Goal: Information Seeking & Learning: Learn about a topic

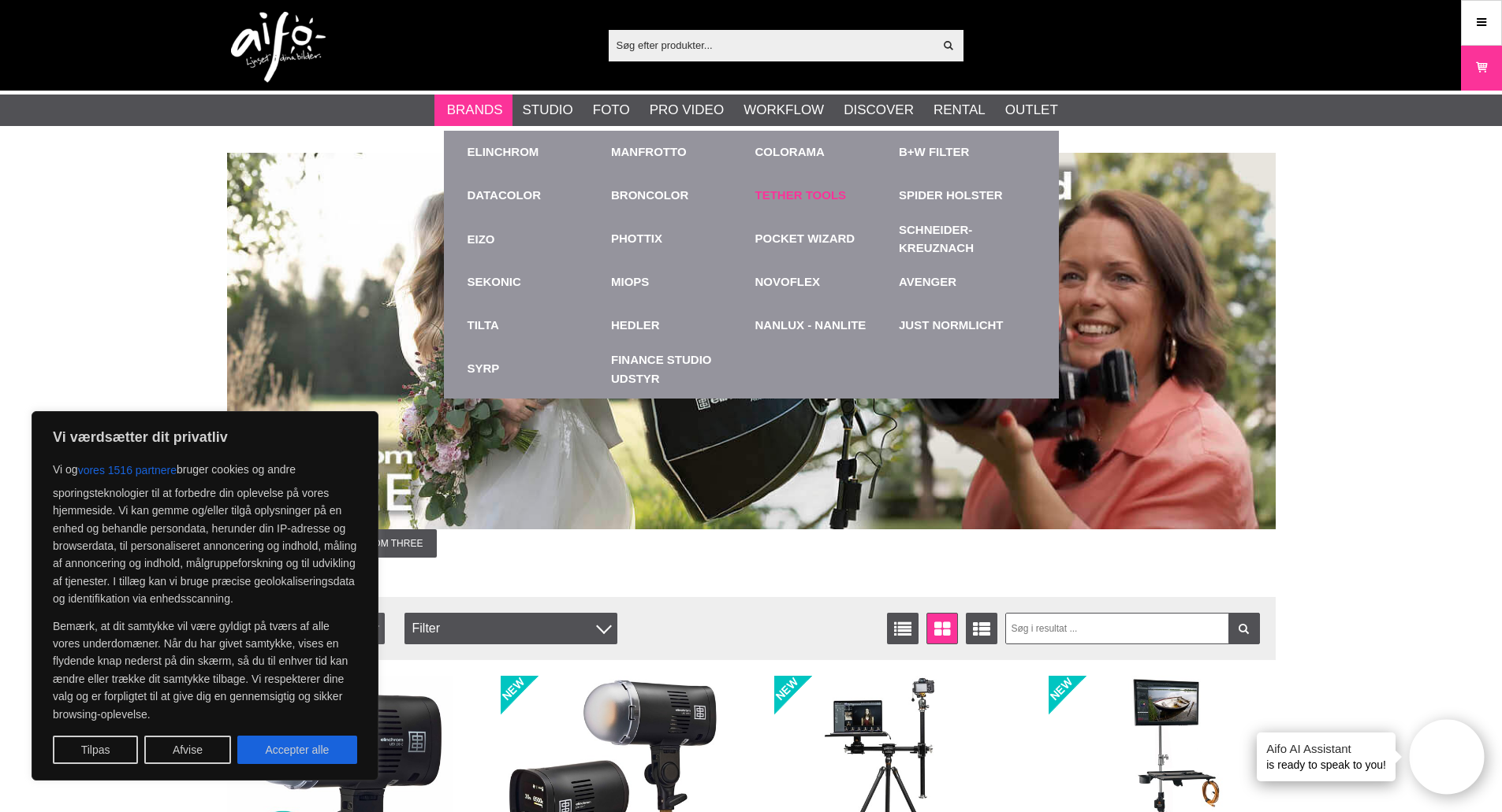
click at [803, 195] on link "Tether Tools" at bounding box center [801, 196] width 92 height 18
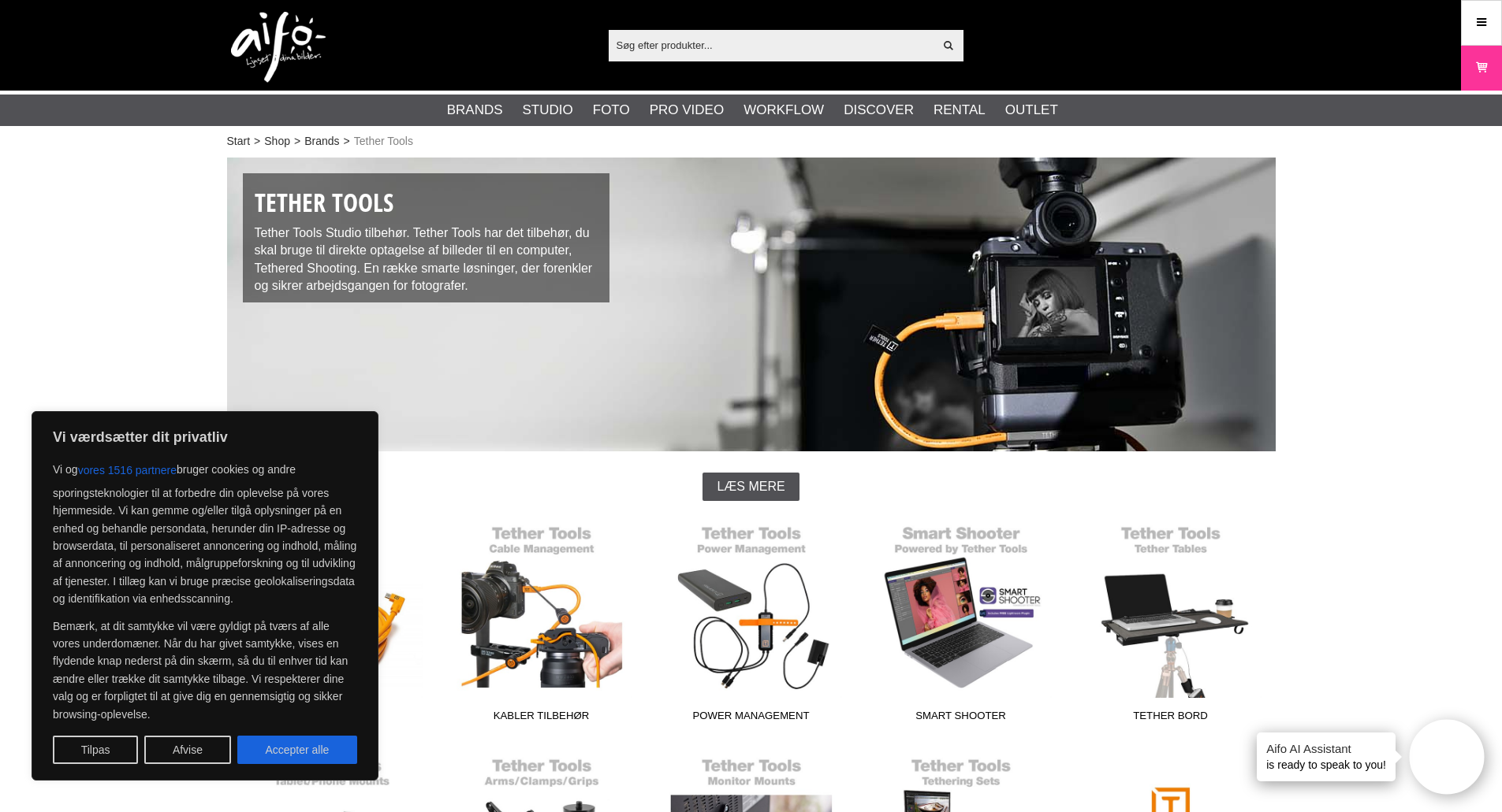
click at [330, 742] on button "Accepter alle" at bounding box center [297, 750] width 120 height 29
checkbox input "true"
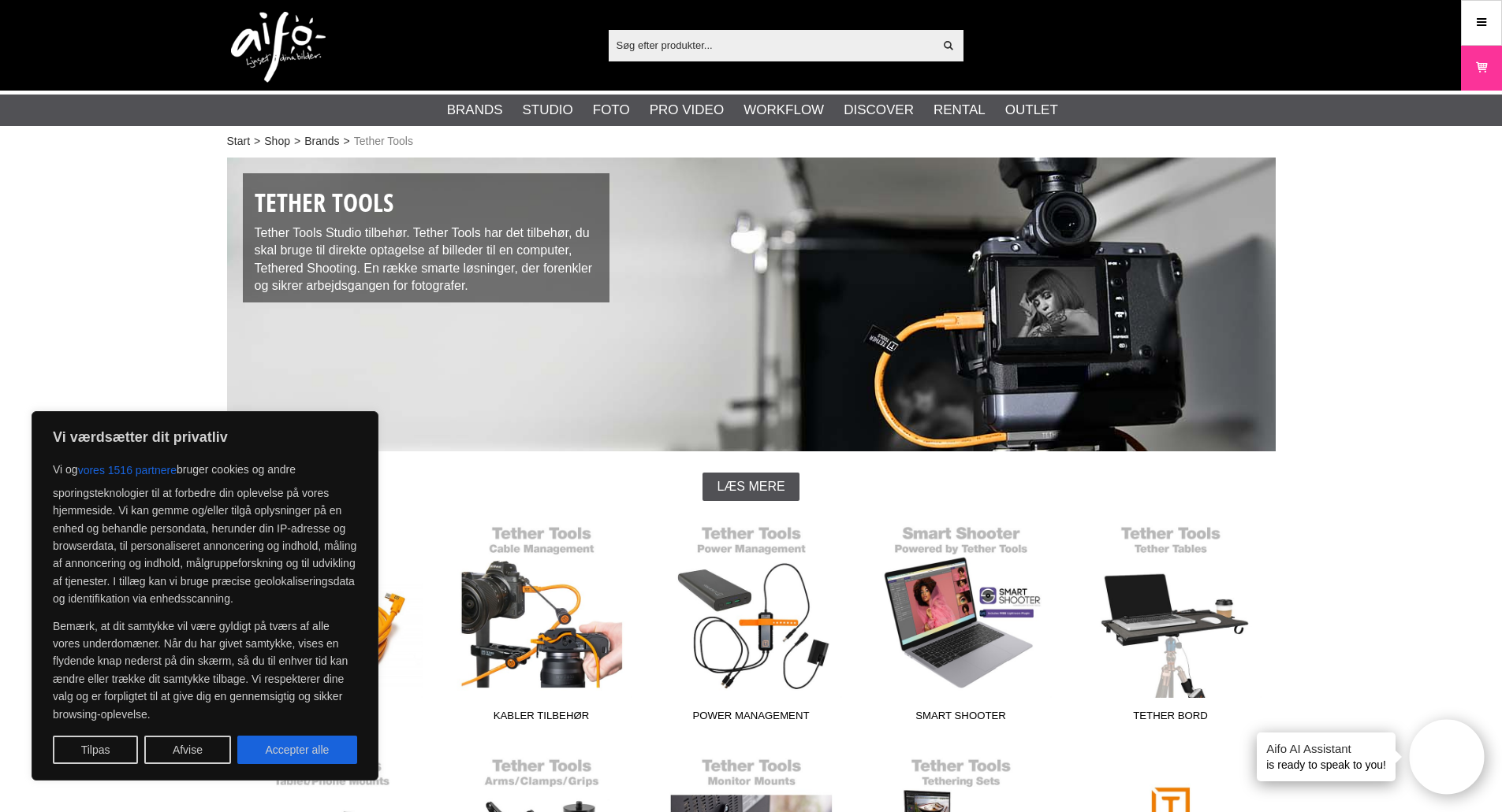
checkbox input "true"
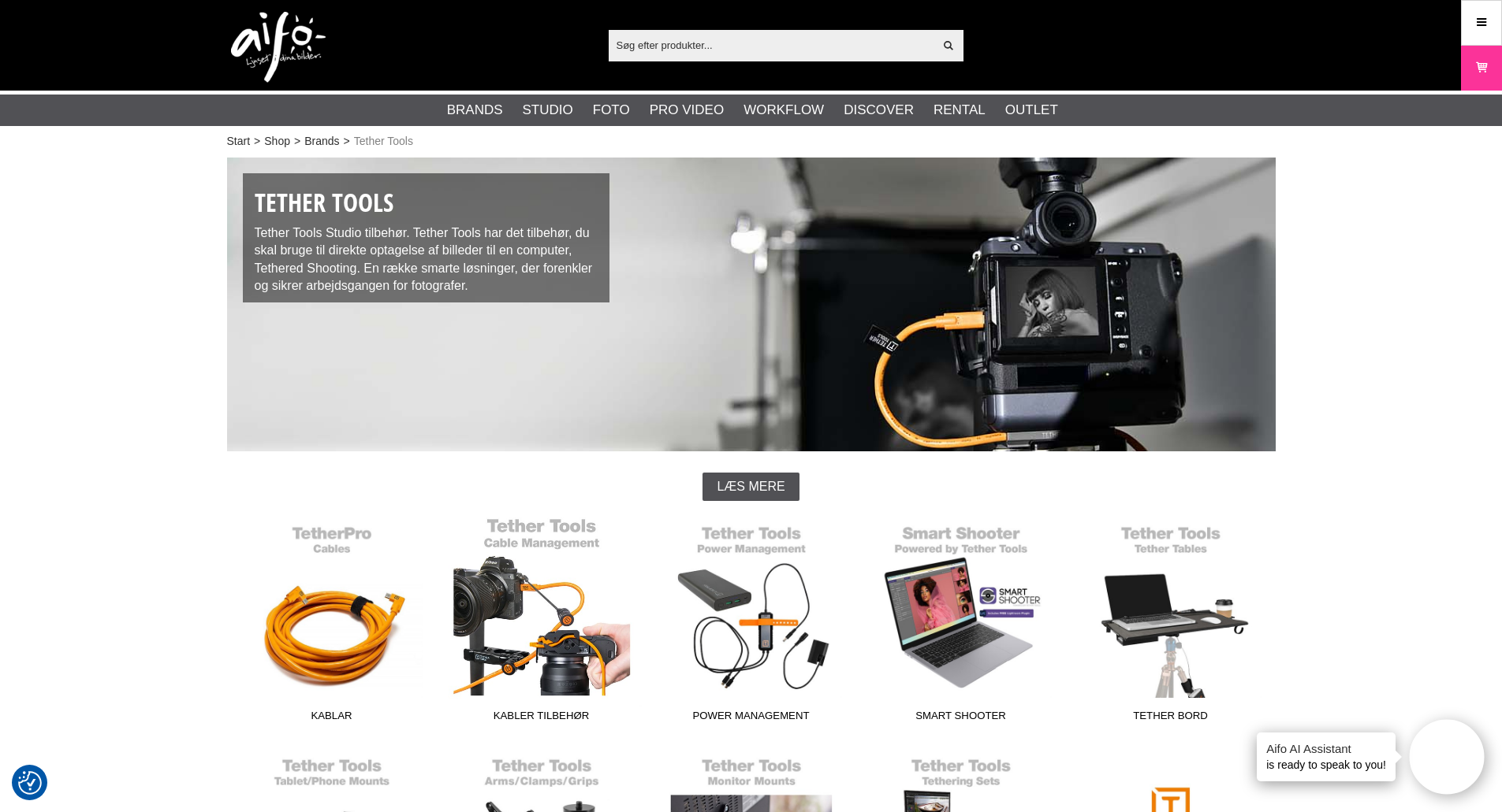
click at [531, 618] on link "Kabler Tilbehør" at bounding box center [541, 623] width 210 height 213
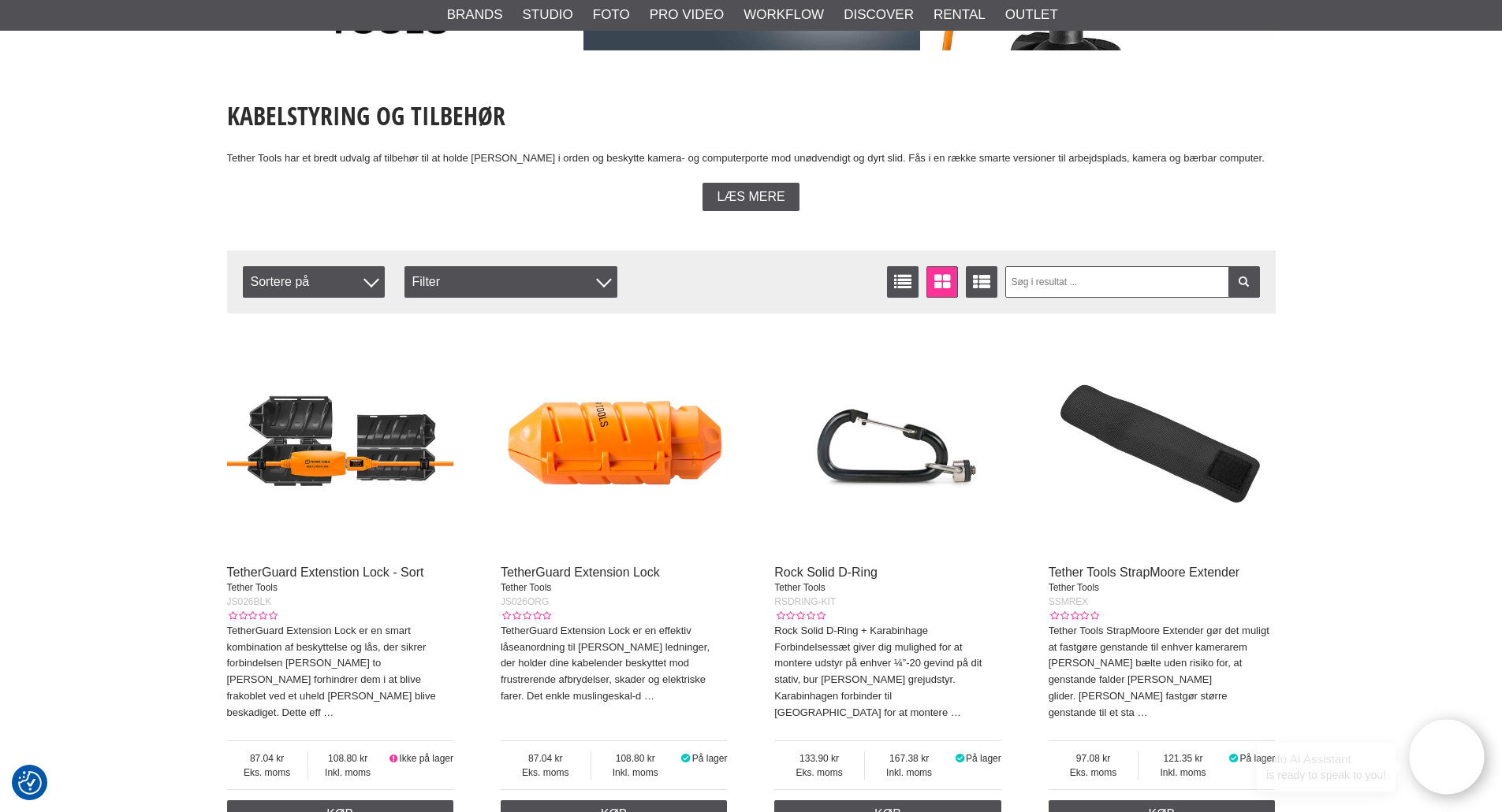
scroll to position [394, 0]
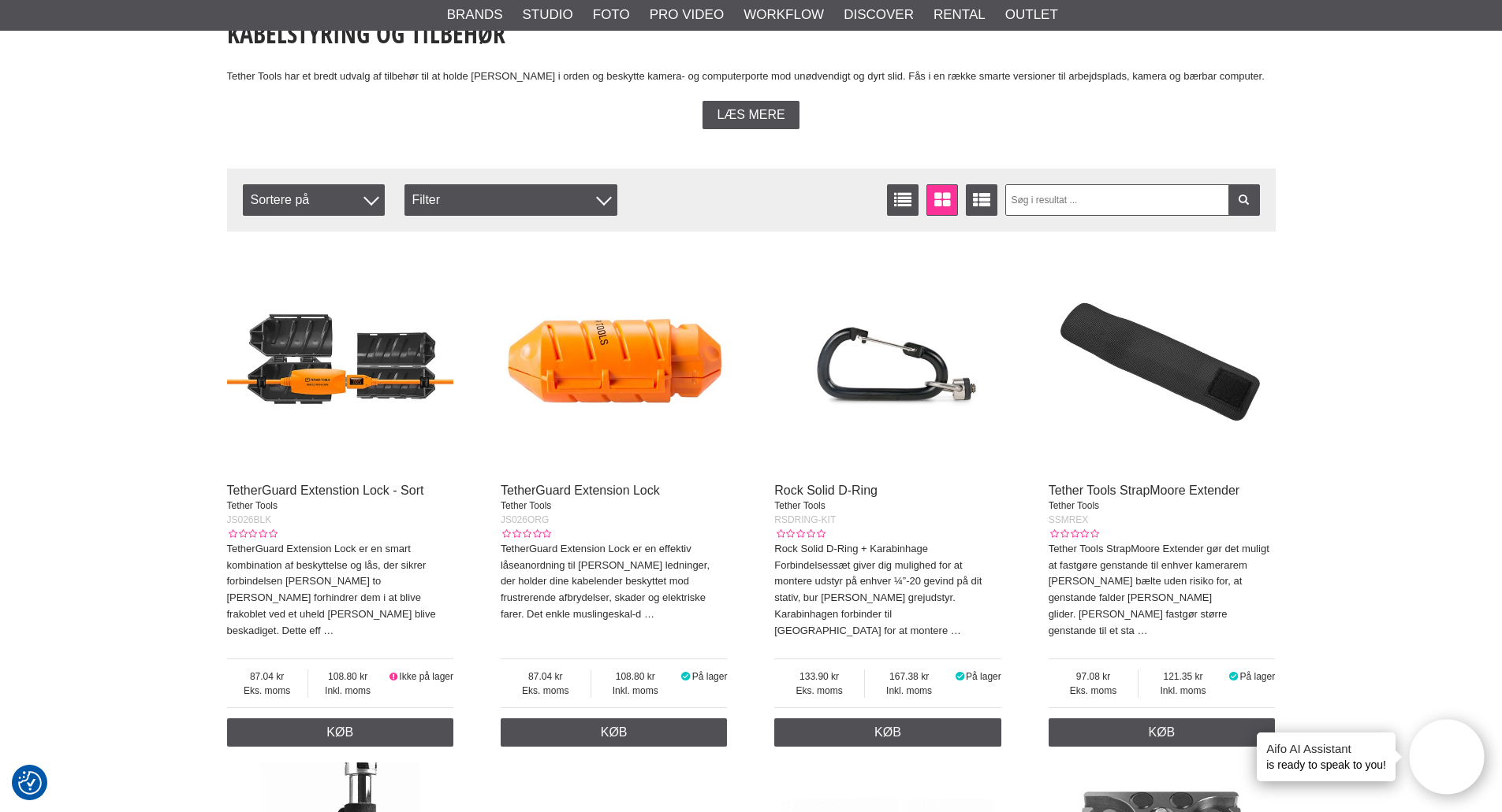
click at [654, 368] on img at bounding box center [613, 360] width 227 height 227
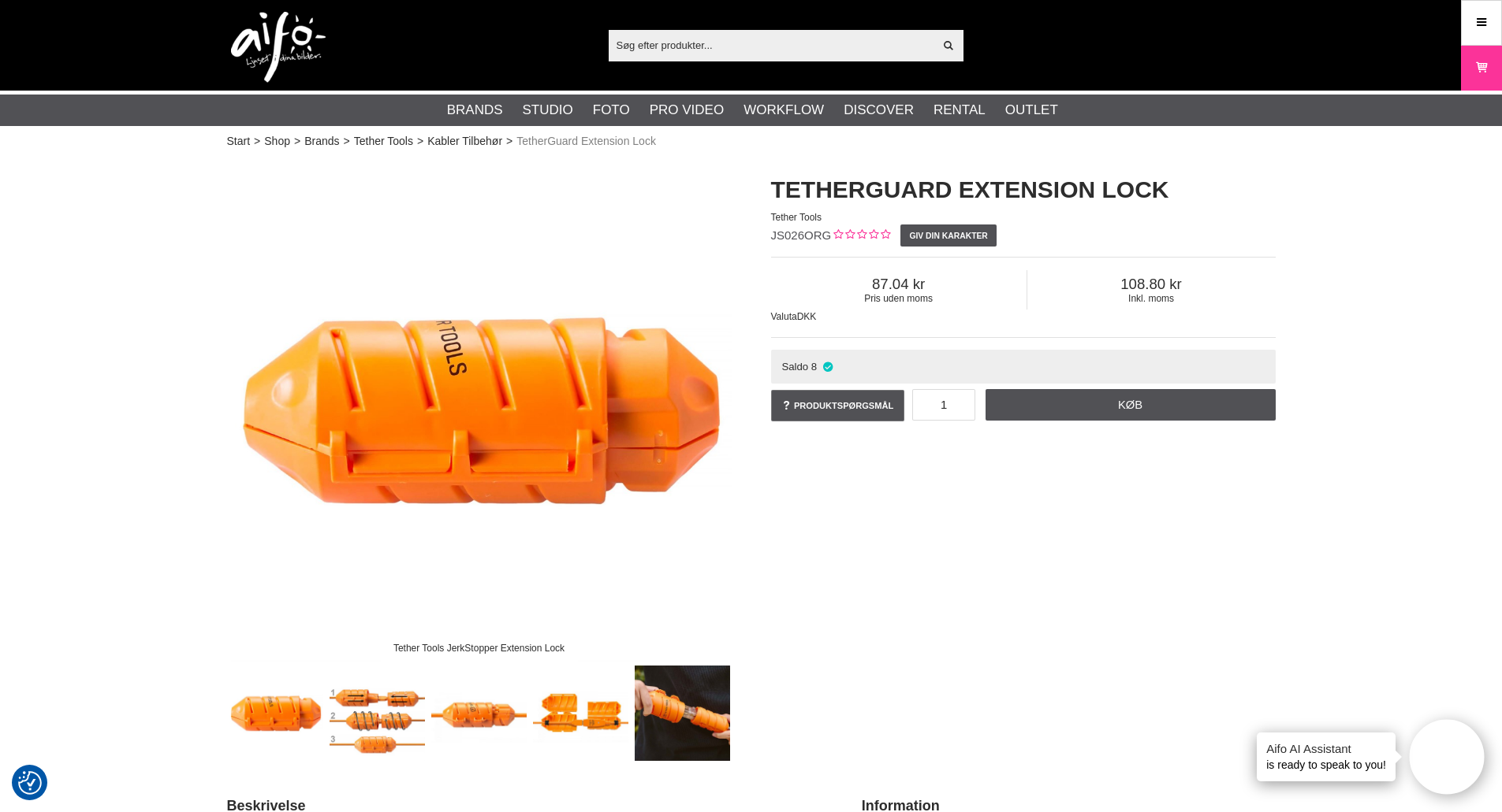
click at [808, 237] on span "JS026ORG" at bounding box center [801, 235] width 61 height 13
copy span "JS026ORG"
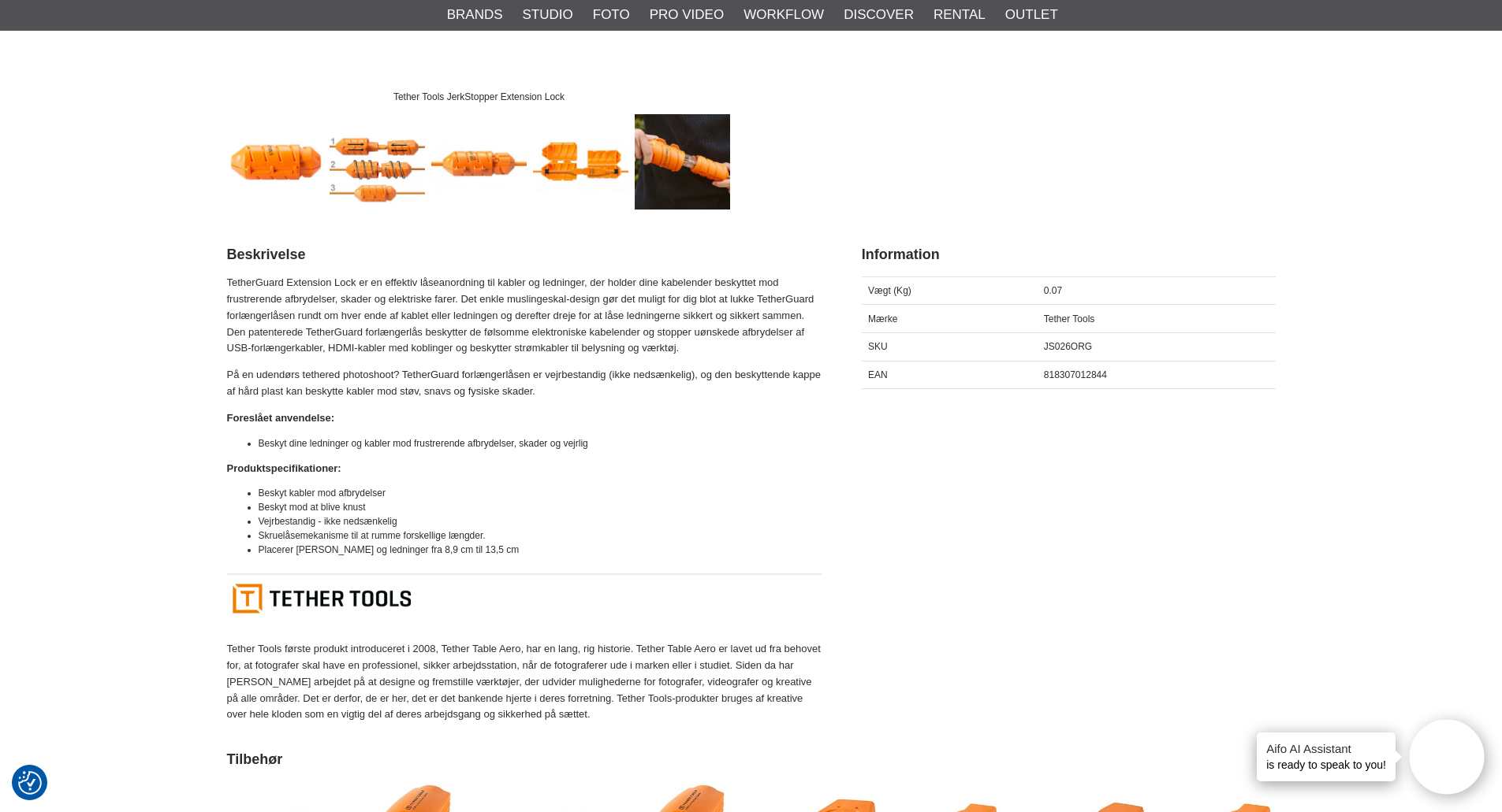
scroll to position [79, 0]
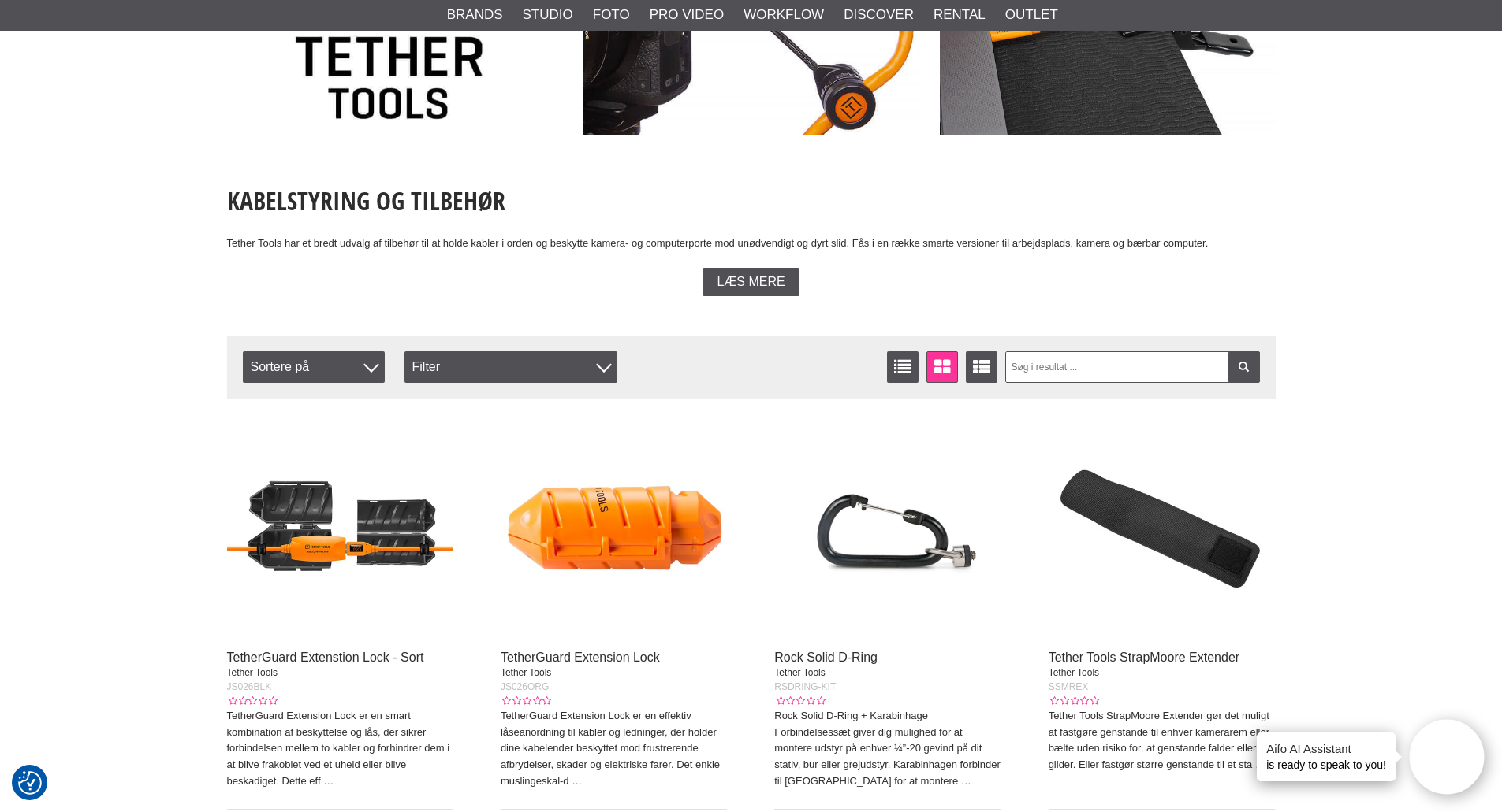
scroll to position [315, 0]
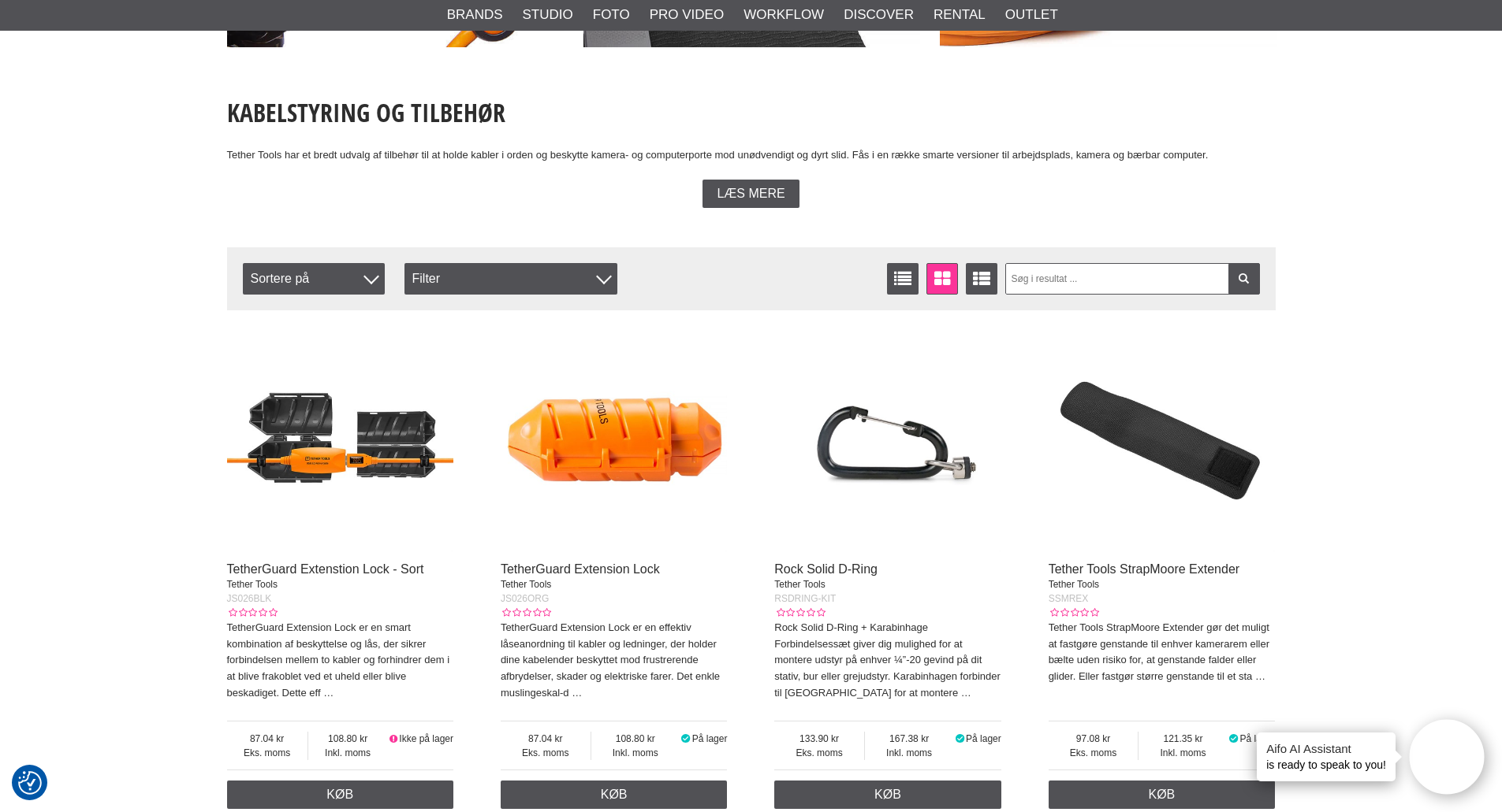
click at [1000, 196] on div "Læs mere" at bounding box center [751, 193] width 1048 height 29
